Goal: Task Accomplishment & Management: Manage account settings

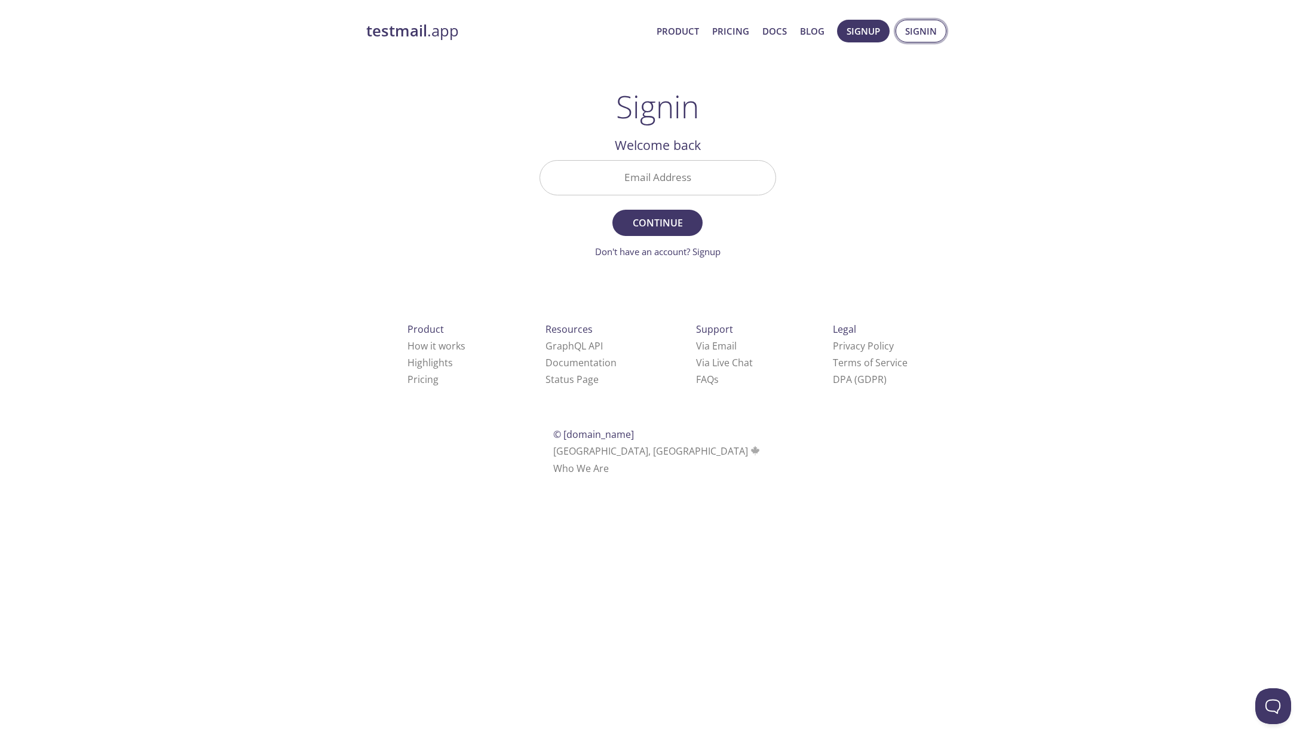
click at [914, 30] on span "Signin" at bounding box center [921, 31] width 32 height 16
click at [653, 226] on span "Continue" at bounding box center [656, 222] width 63 height 17
click at [671, 187] on input "[EMAIL_ADDRESS][DOMAIN_NAME]" at bounding box center [657, 178] width 235 height 34
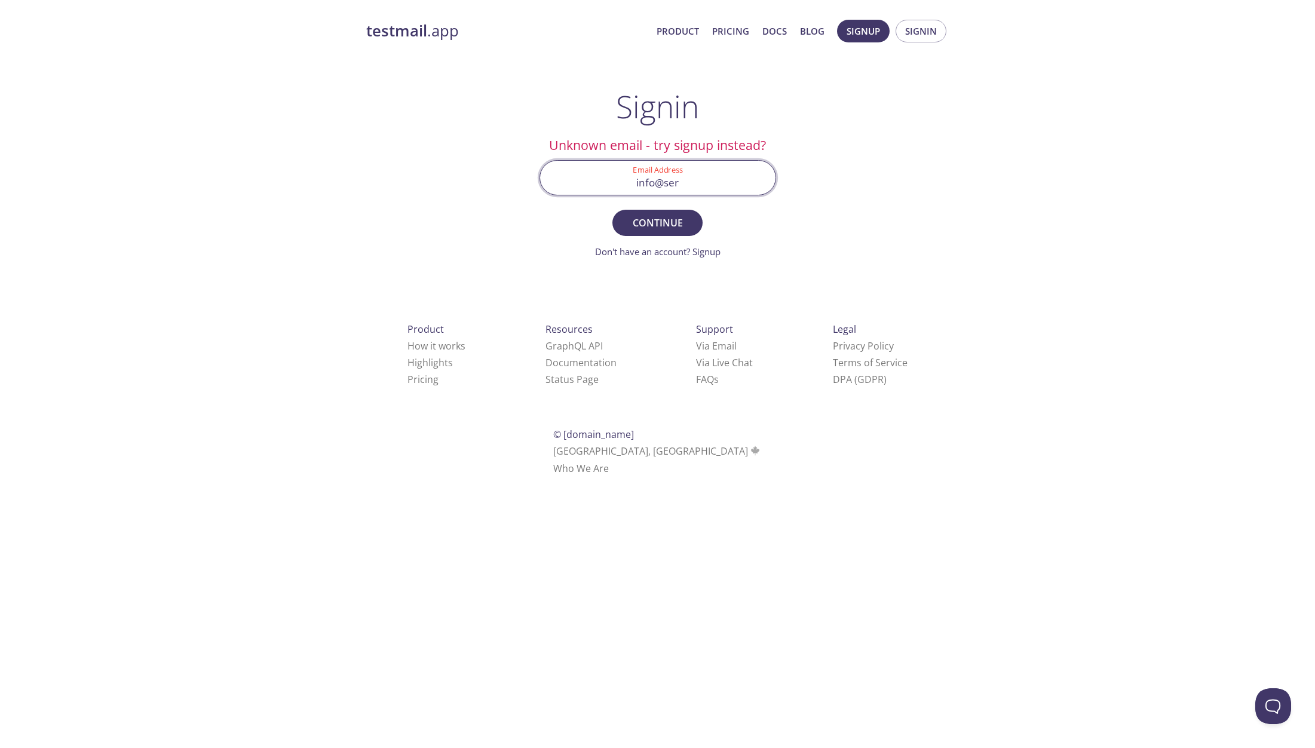
type input "info@sere"
type input "[EMAIL_ADDRESS][DOMAIN_NAME]"
click at [650, 228] on span "Continue" at bounding box center [656, 222] width 63 height 17
click at [597, 174] on input "Signin Security Code" at bounding box center [657, 178] width 235 height 34
paste input "K27MFB7"
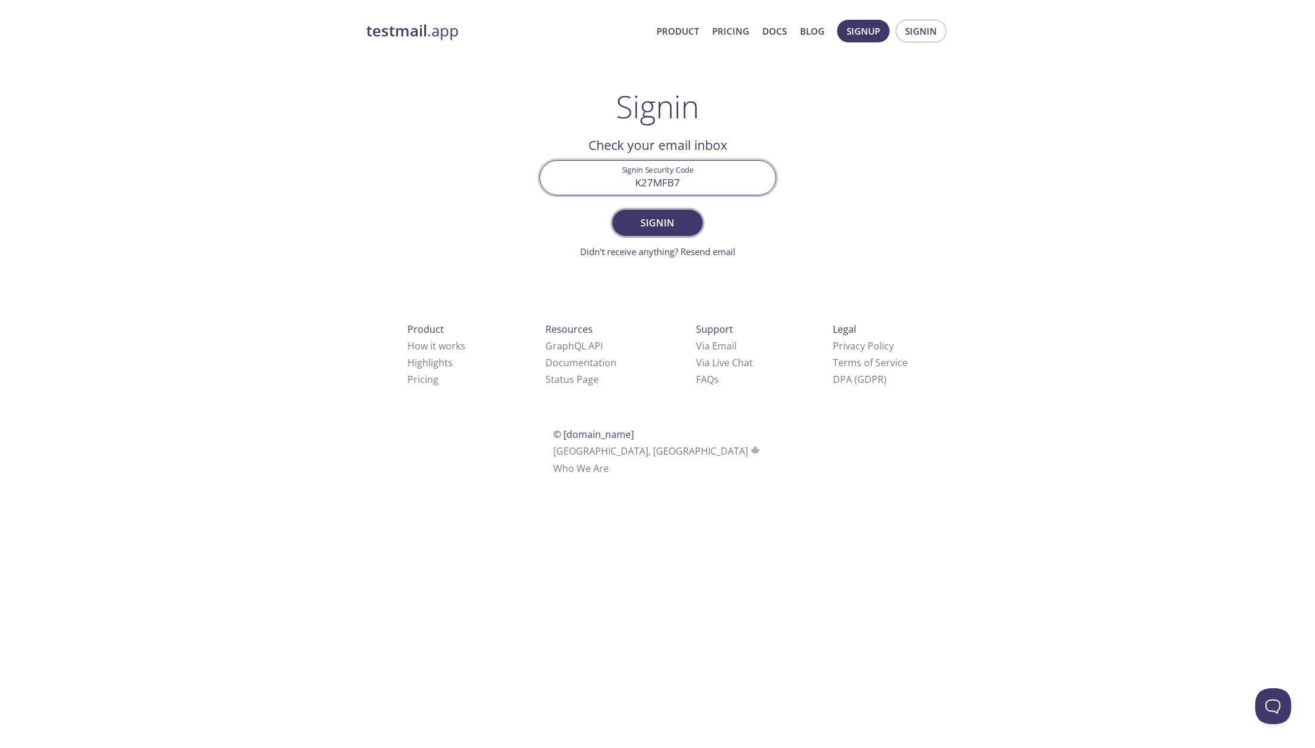
type input "K27MFB7"
click at [649, 220] on span "Signin" at bounding box center [656, 222] width 63 height 17
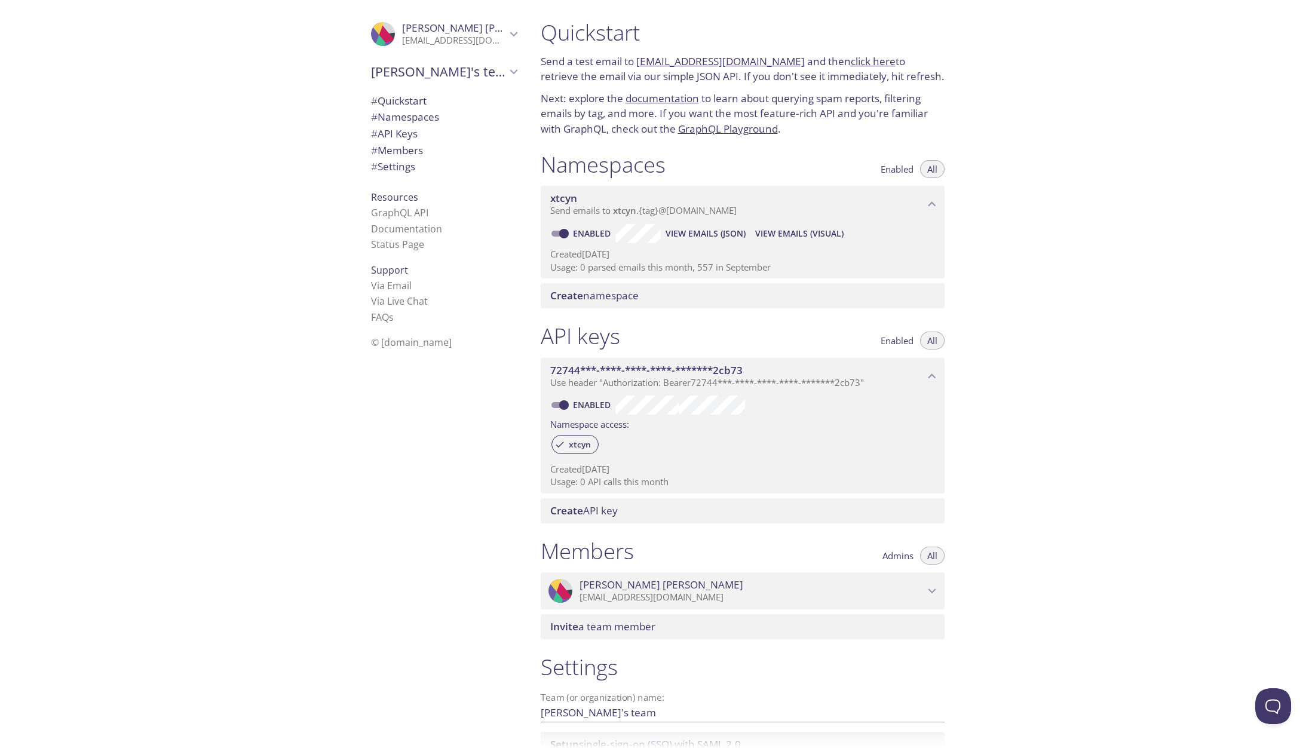
click at [410, 160] on span "# Settings" at bounding box center [393, 167] width 44 height 14
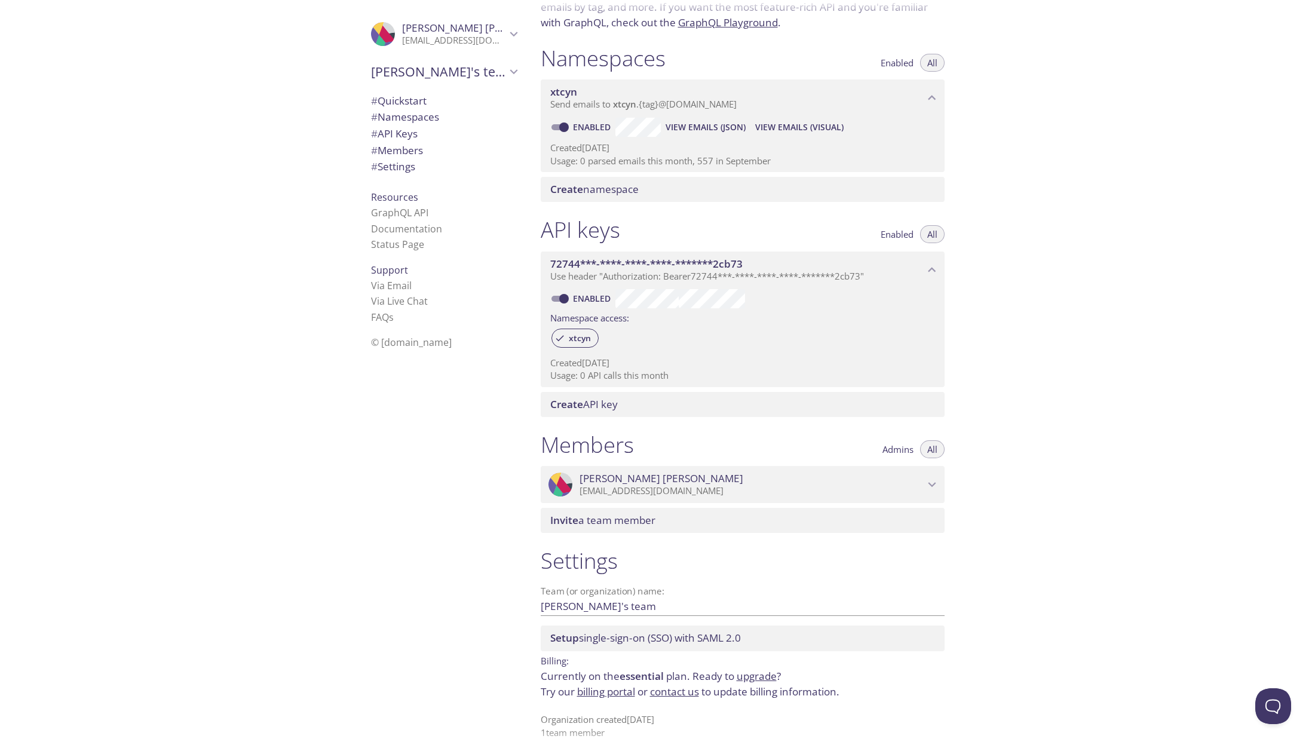
click at [614, 685] on link "billing portal" at bounding box center [606, 692] width 58 height 14
